Goal: Check status: Check status

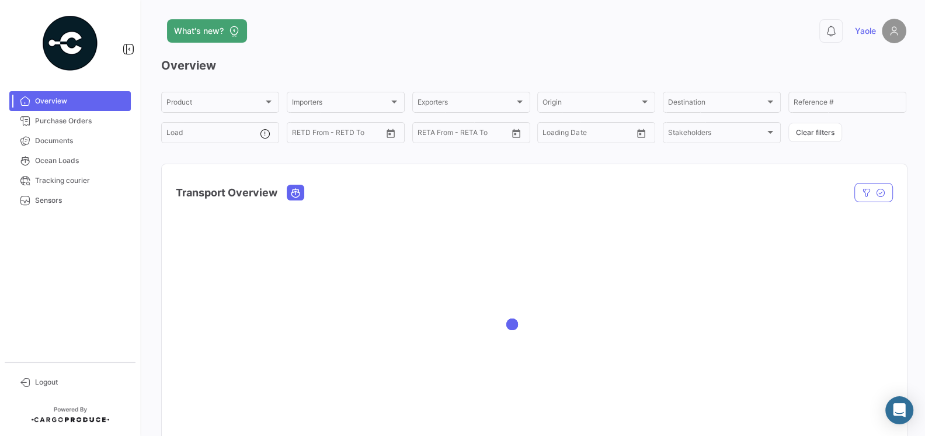
click at [462, 269] on div at bounding box center [534, 324] width 745 height 234
click at [83, 124] on span "Purchase Orders" at bounding box center [80, 121] width 91 height 11
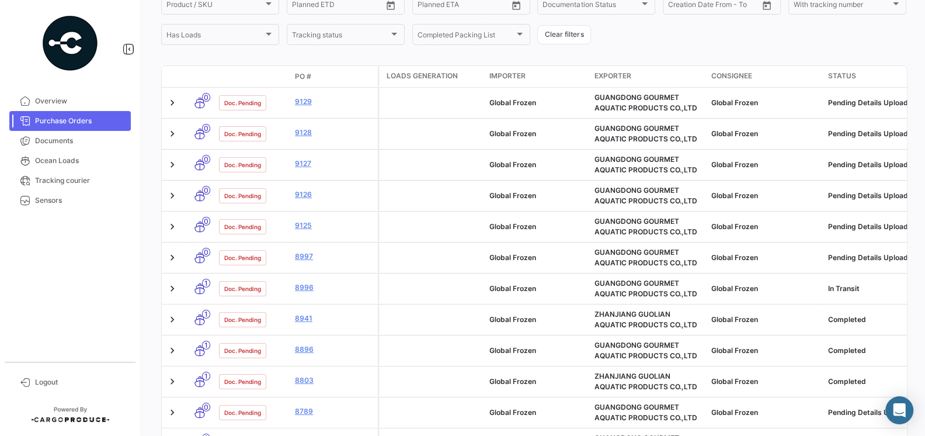
scroll to position [322, 0]
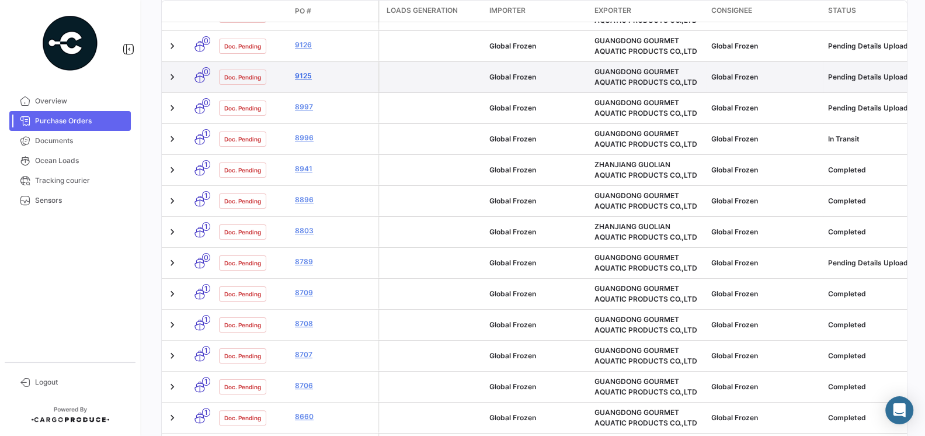
click at [300, 71] on link "9125" at bounding box center [334, 76] width 78 height 11
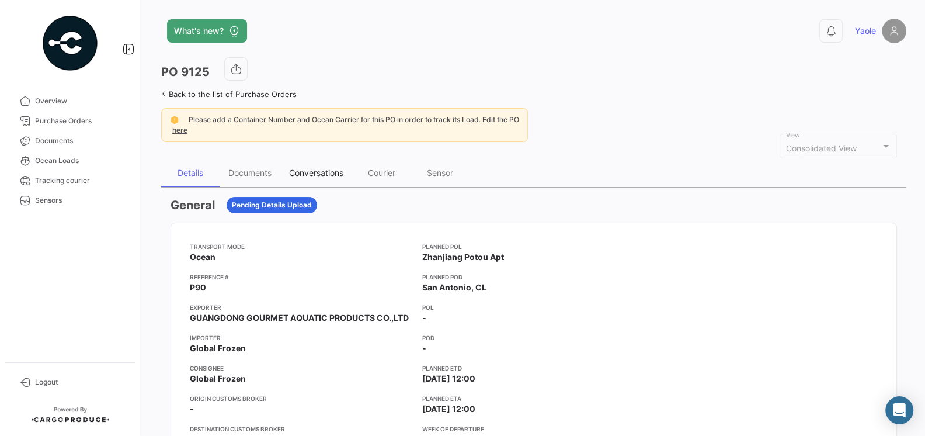
click at [310, 175] on div "Conversations" at bounding box center [316, 173] width 54 height 10
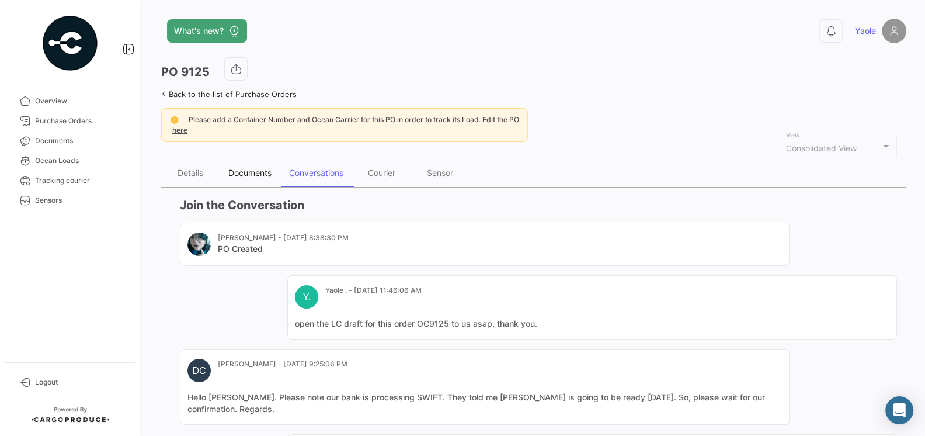
click at [233, 175] on div "Documents" at bounding box center [249, 173] width 43 height 10
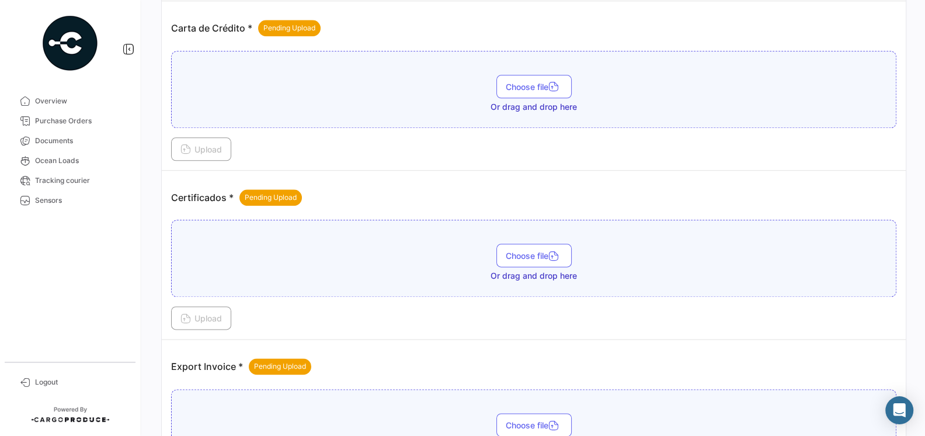
scroll to position [1144, 0]
